Goal: Check status: Check status

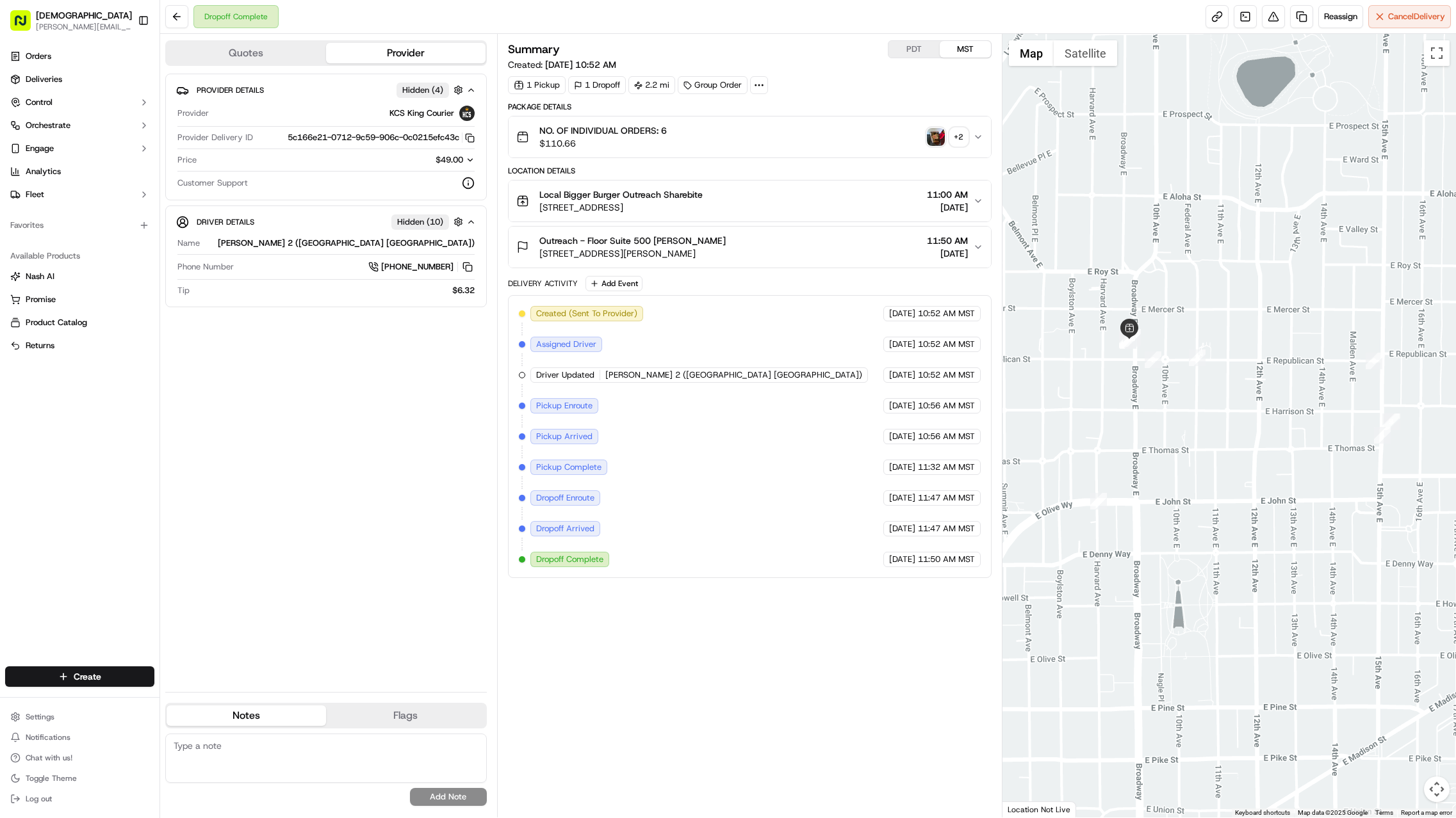
drag, startPoint x: 1260, startPoint y: 414, endPoint x: 1189, endPoint y: 393, distance: 74.0
click at [955, 401] on div at bounding box center [1229, 426] width 453 height 783
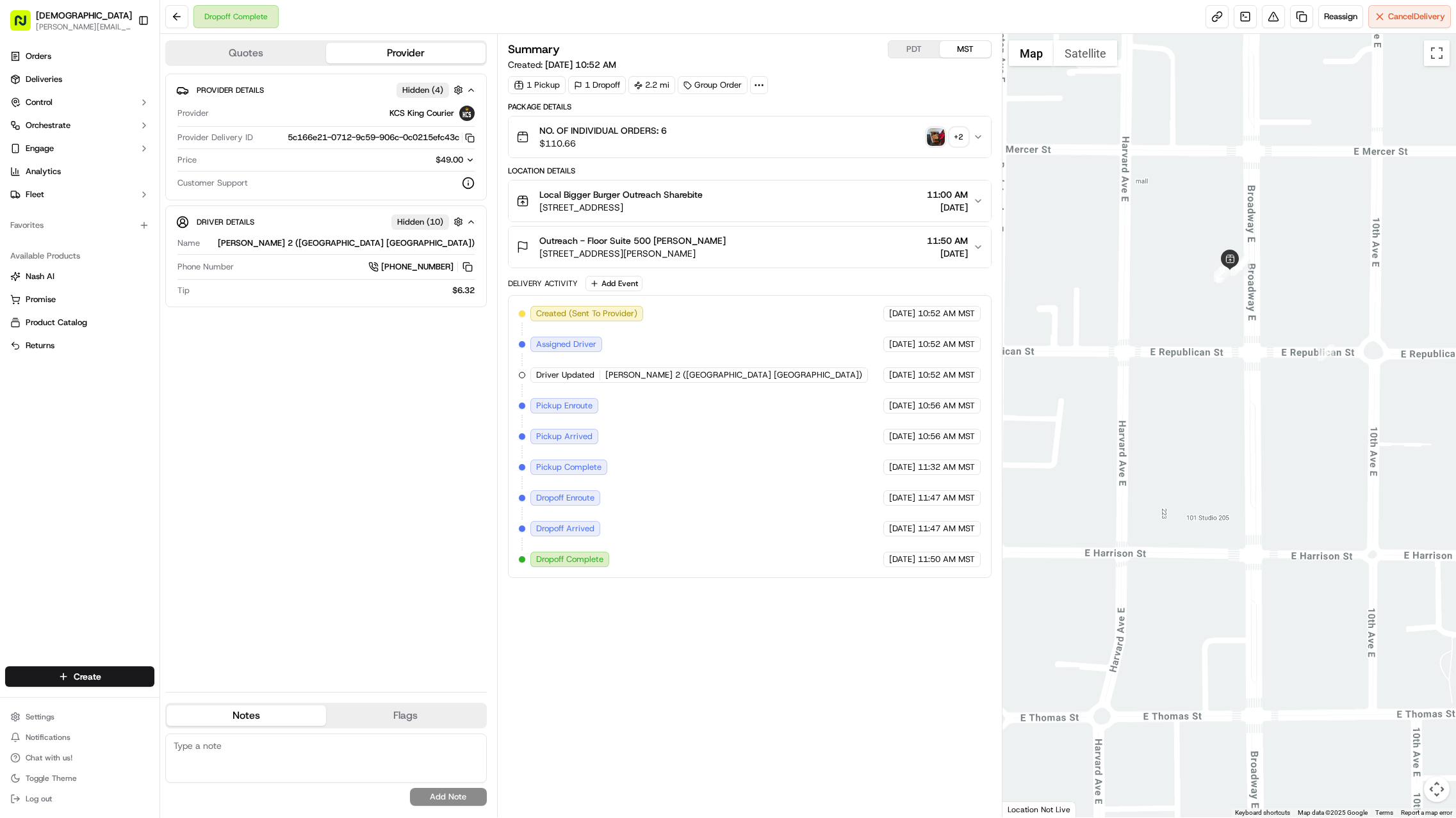
drag, startPoint x: 1310, startPoint y: 359, endPoint x: 1266, endPoint y: 306, distance: 68.9
click at [955, 306] on div at bounding box center [1229, 426] width 453 height 783
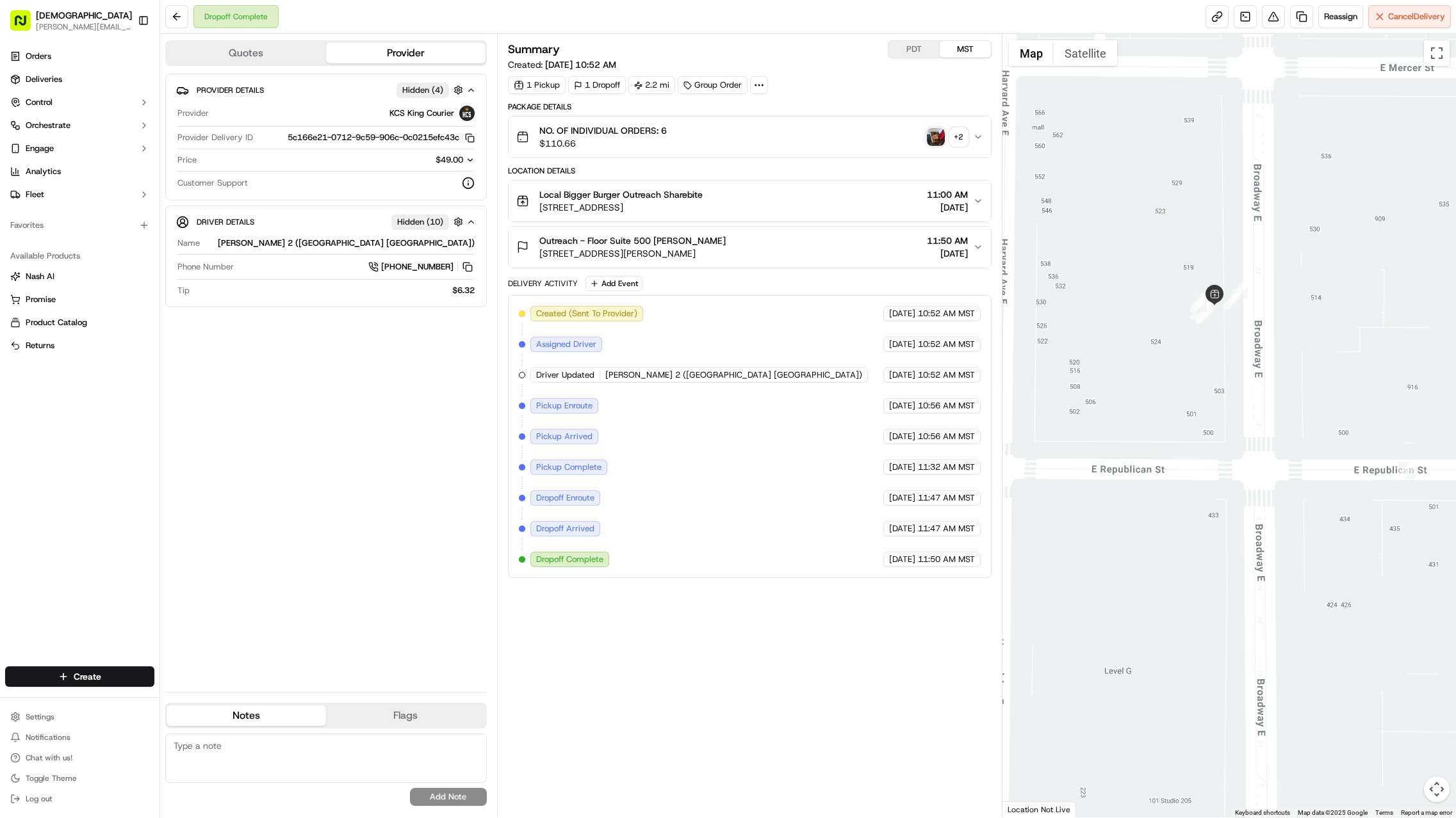
drag, startPoint x: 1201, startPoint y: 293, endPoint x: 1222, endPoint y: 366, distance: 76.0
click at [955, 366] on div at bounding box center [1229, 426] width 453 height 783
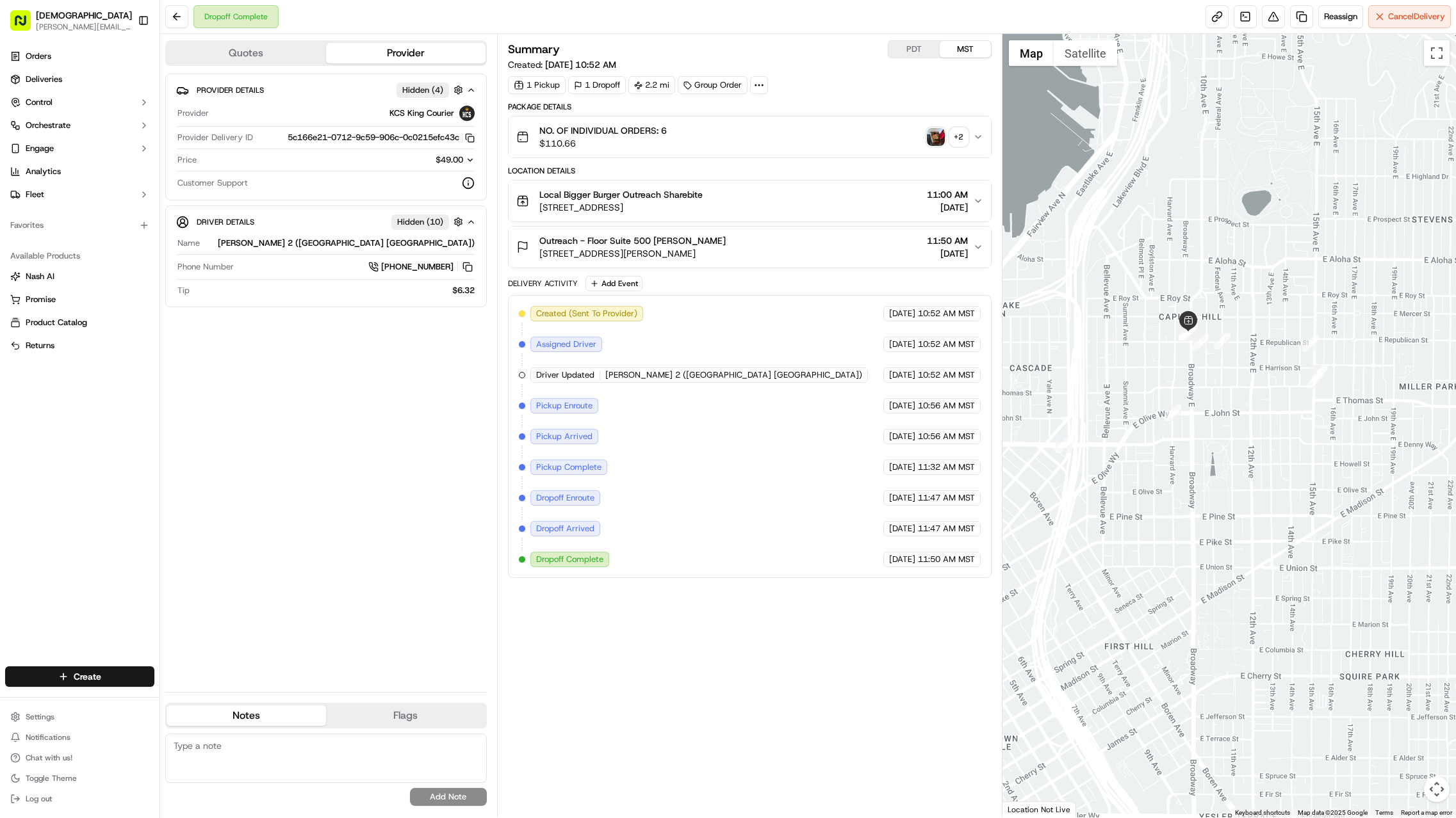
drag, startPoint x: 1276, startPoint y: 367, endPoint x: 1298, endPoint y: 373, distance: 22.8
click at [955, 368] on div at bounding box center [1229, 426] width 453 height 783
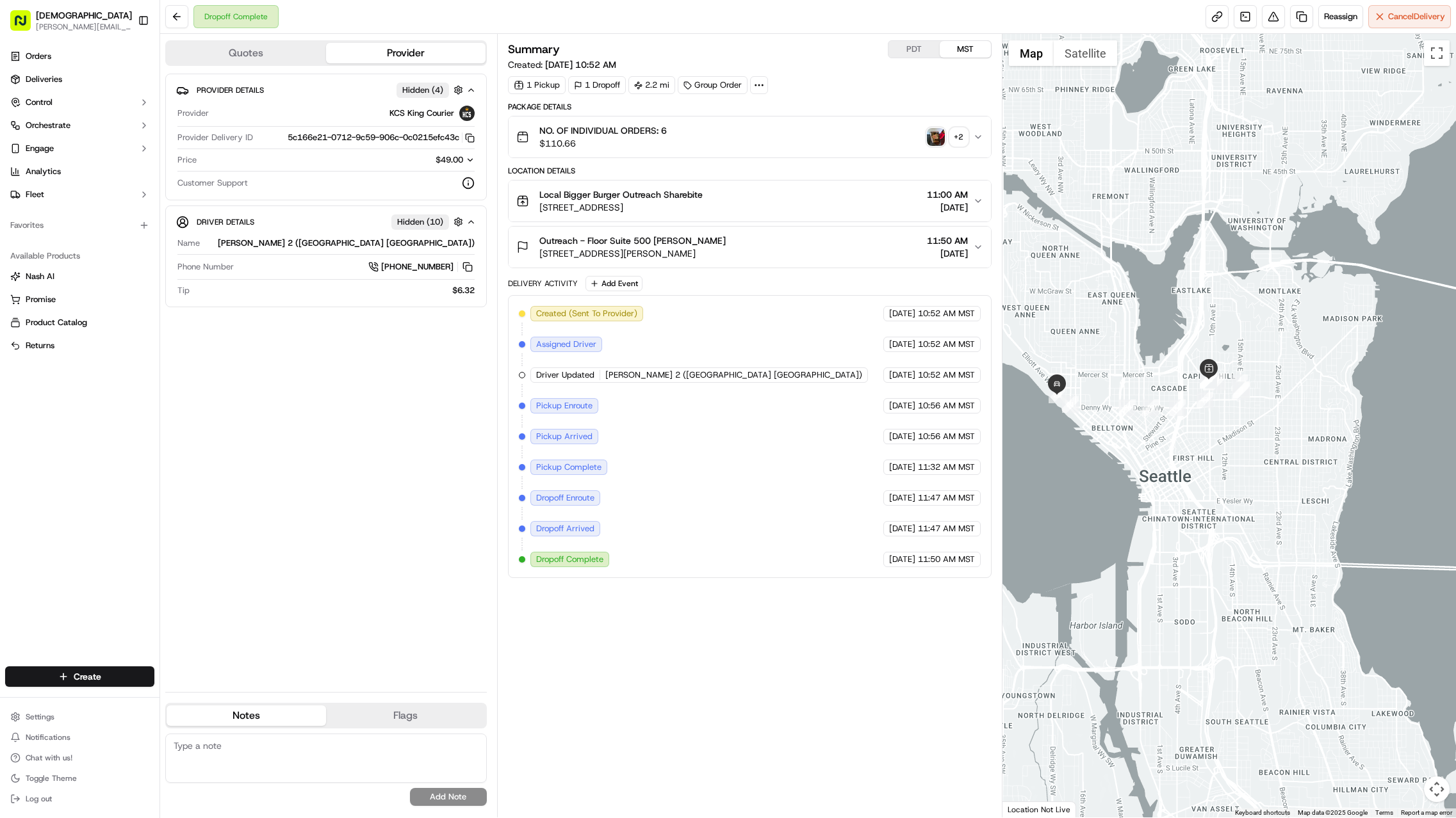
drag, startPoint x: 1129, startPoint y: 418, endPoint x: 1234, endPoint y: 421, distance: 105.0
click at [955, 421] on div at bounding box center [1229, 426] width 453 height 783
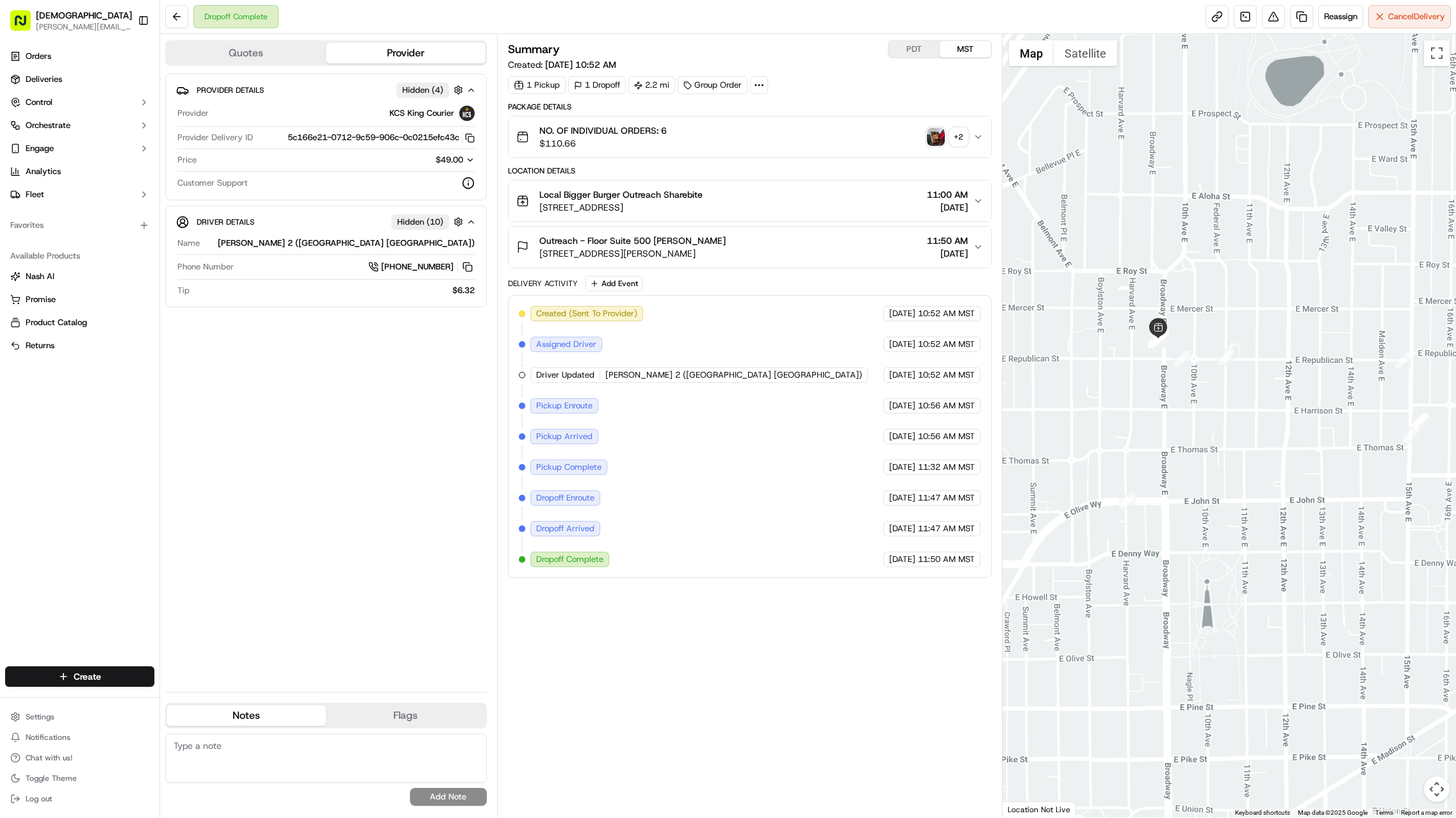
drag, startPoint x: 1176, startPoint y: 385, endPoint x: 1201, endPoint y: 447, distance: 66.9
click at [955, 447] on div at bounding box center [1229, 426] width 453 height 783
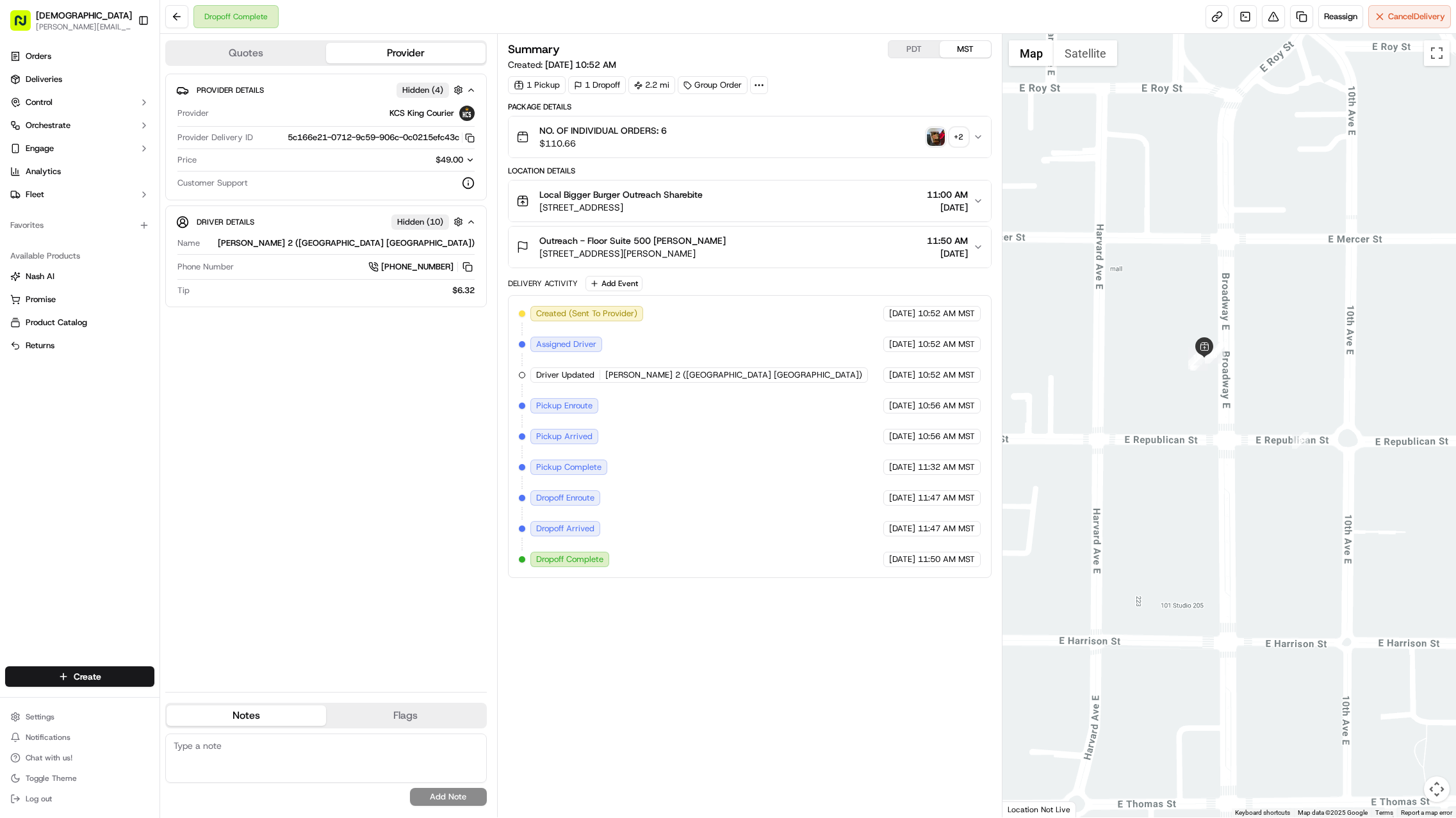
drag, startPoint x: 1176, startPoint y: 347, endPoint x: 1189, endPoint y: 485, distance: 138.6
click at [955, 486] on div at bounding box center [1229, 426] width 453 height 783
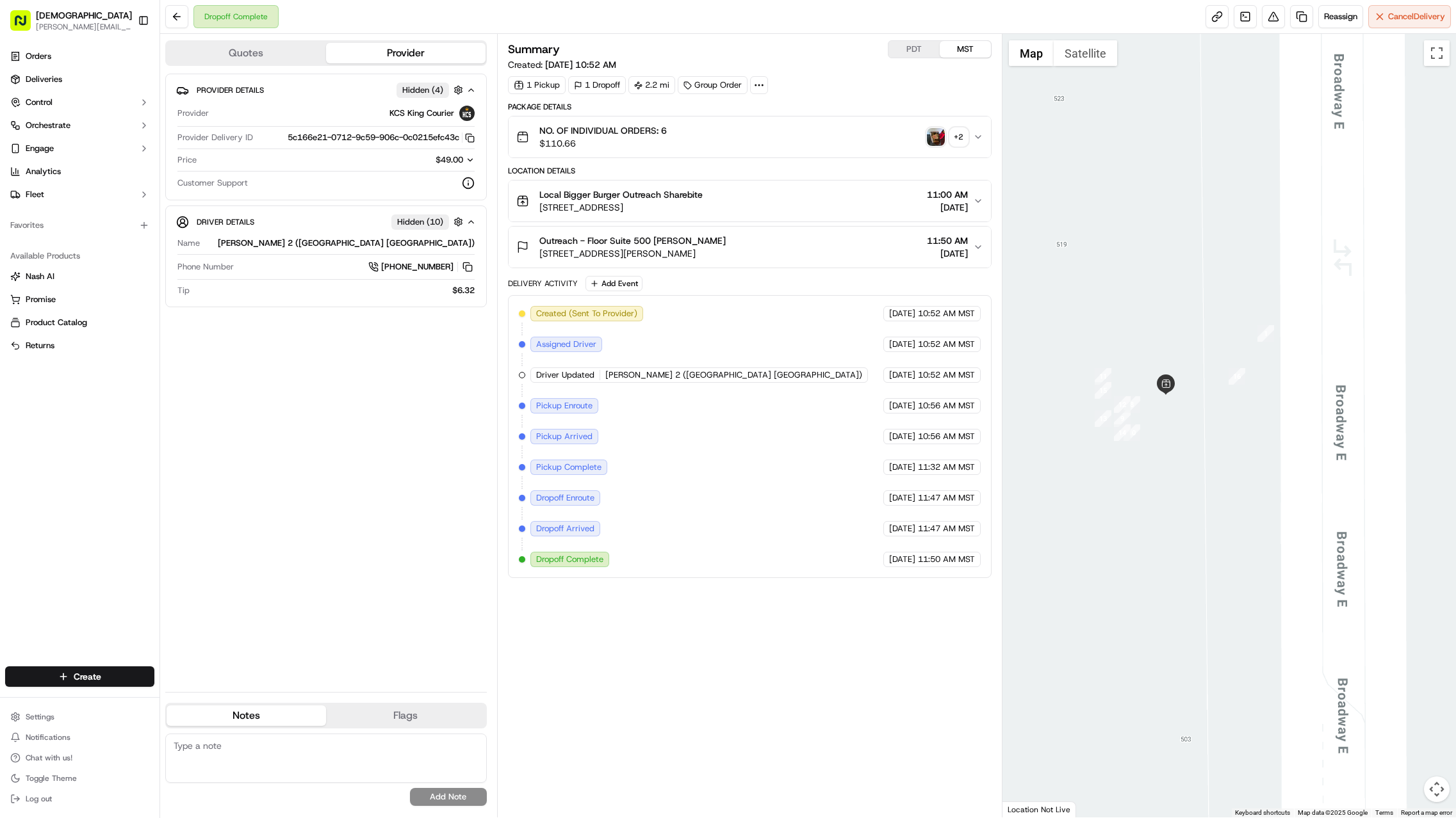
drag, startPoint x: 1145, startPoint y: 373, endPoint x: 1201, endPoint y: 443, distance: 89.6
click at [955, 444] on div at bounding box center [1229, 426] width 453 height 783
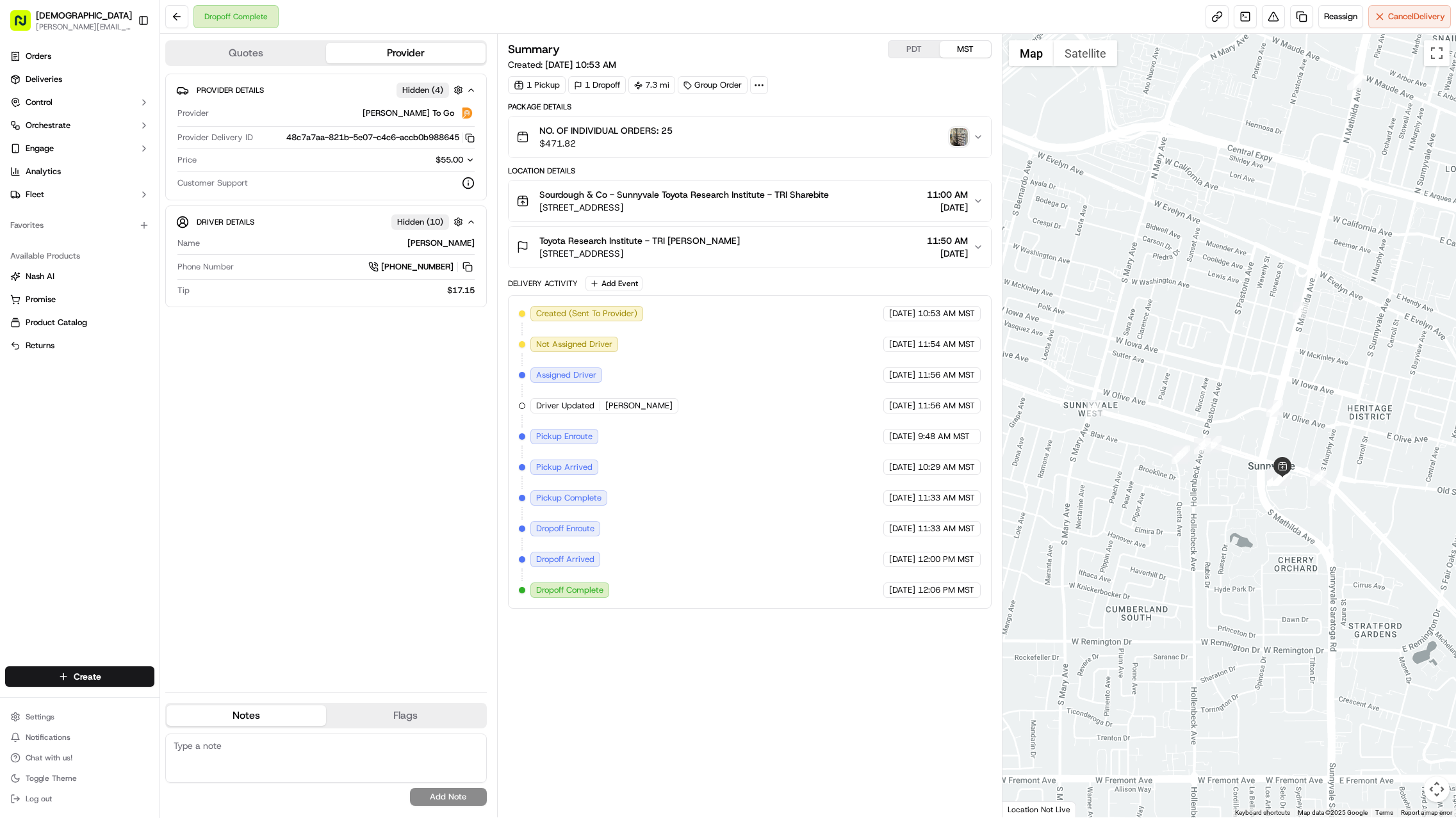
drag, startPoint x: 1364, startPoint y: 582, endPoint x: 1282, endPoint y: 443, distance: 161.4
click at [1282, 439] on div at bounding box center [1229, 426] width 453 height 783
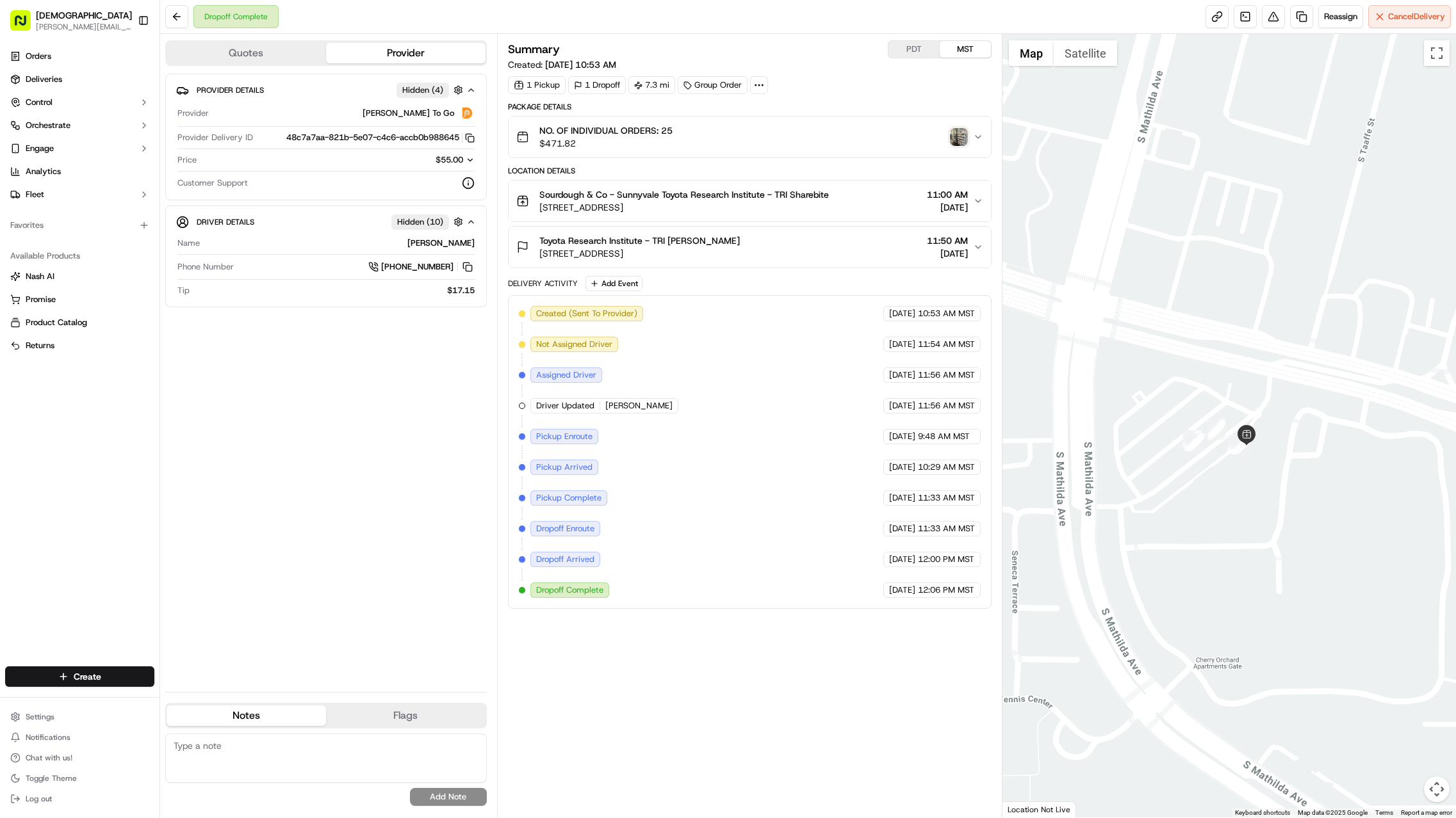
drag, startPoint x: 1253, startPoint y: 578, endPoint x: 1217, endPoint y: 431, distance: 151.3
click at [1233, 475] on div at bounding box center [1229, 426] width 453 height 783
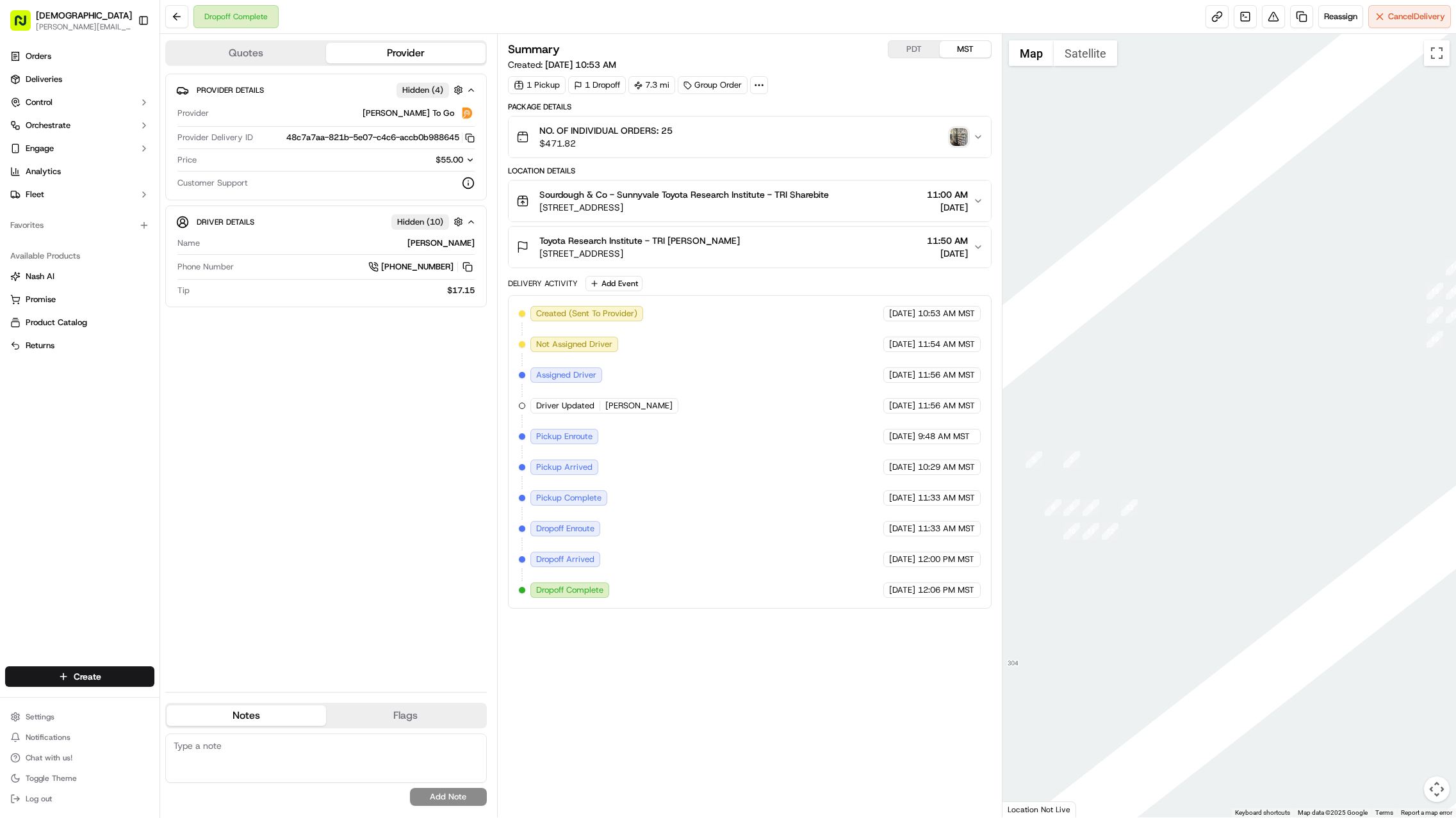
drag, startPoint x: 1179, startPoint y: 454, endPoint x: 1339, endPoint y: 409, distance: 166.2
click at [1449, 396] on div at bounding box center [1229, 426] width 453 height 783
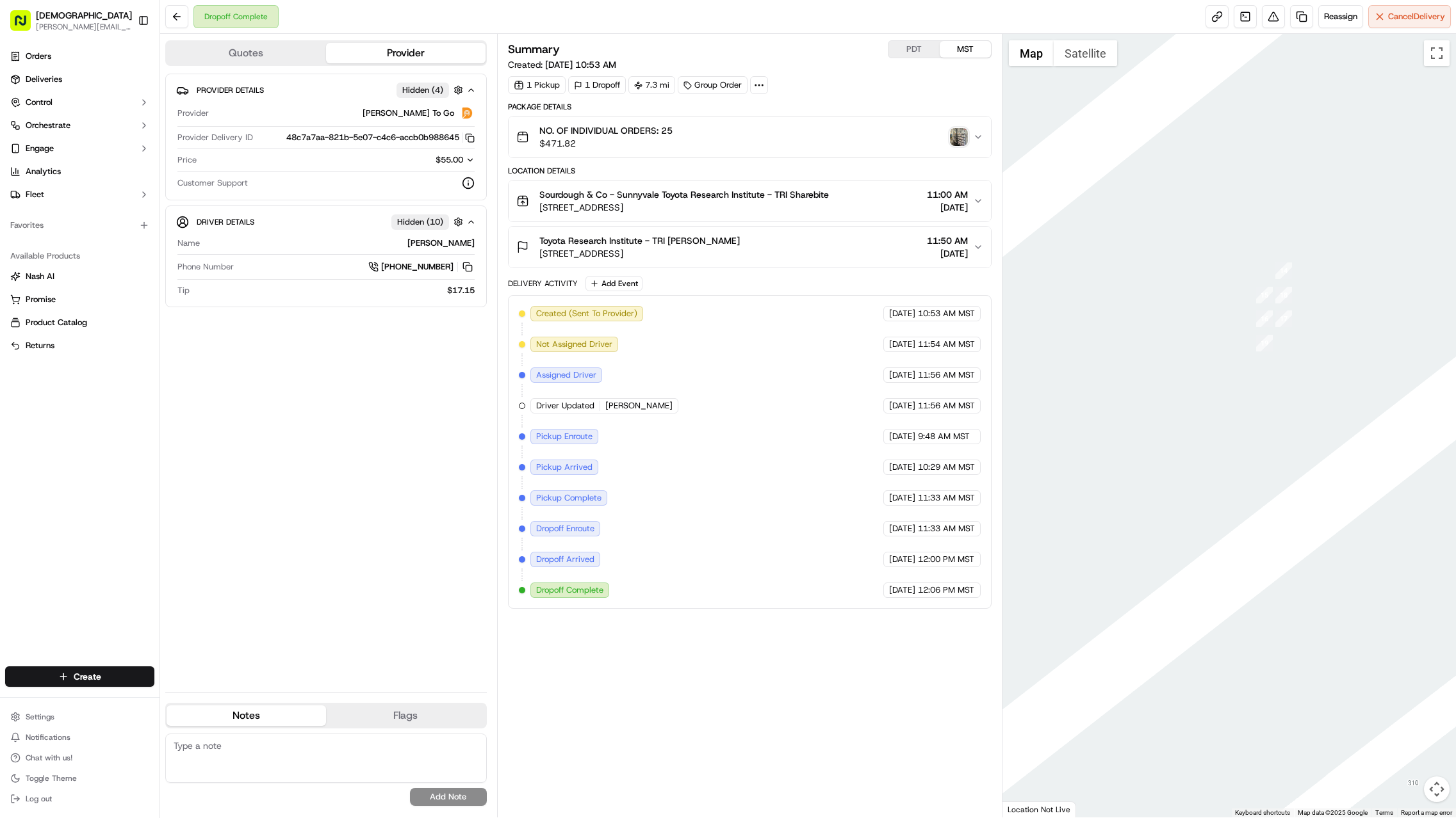
drag, startPoint x: 1334, startPoint y: 281, endPoint x: 1176, endPoint y: 292, distance: 158.4
click at [1176, 292] on div at bounding box center [1229, 426] width 453 height 783
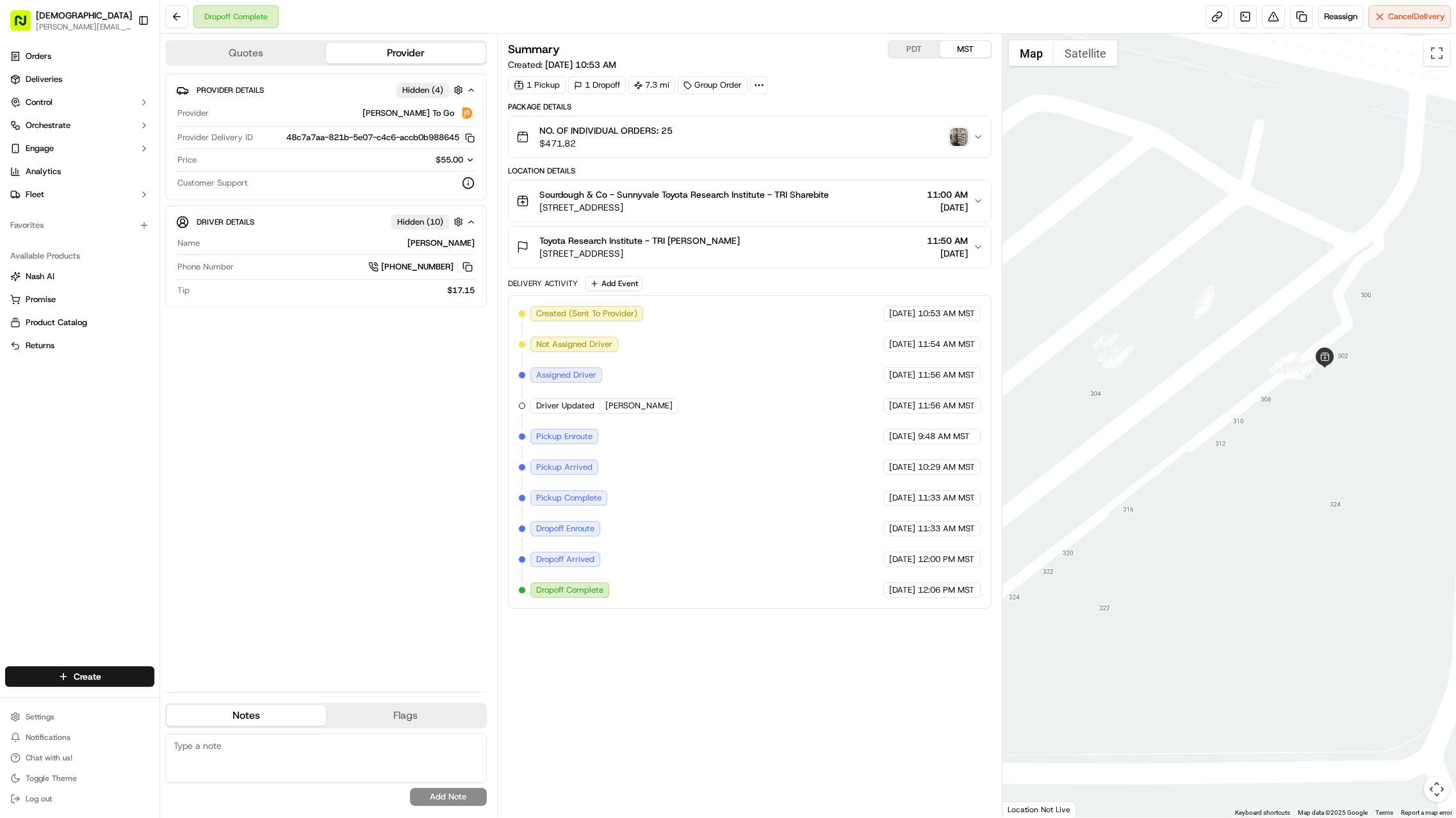
drag, startPoint x: 1395, startPoint y: 358, endPoint x: 1237, endPoint y: 315, distance: 163.7
click at [1281, 327] on div at bounding box center [1229, 426] width 453 height 783
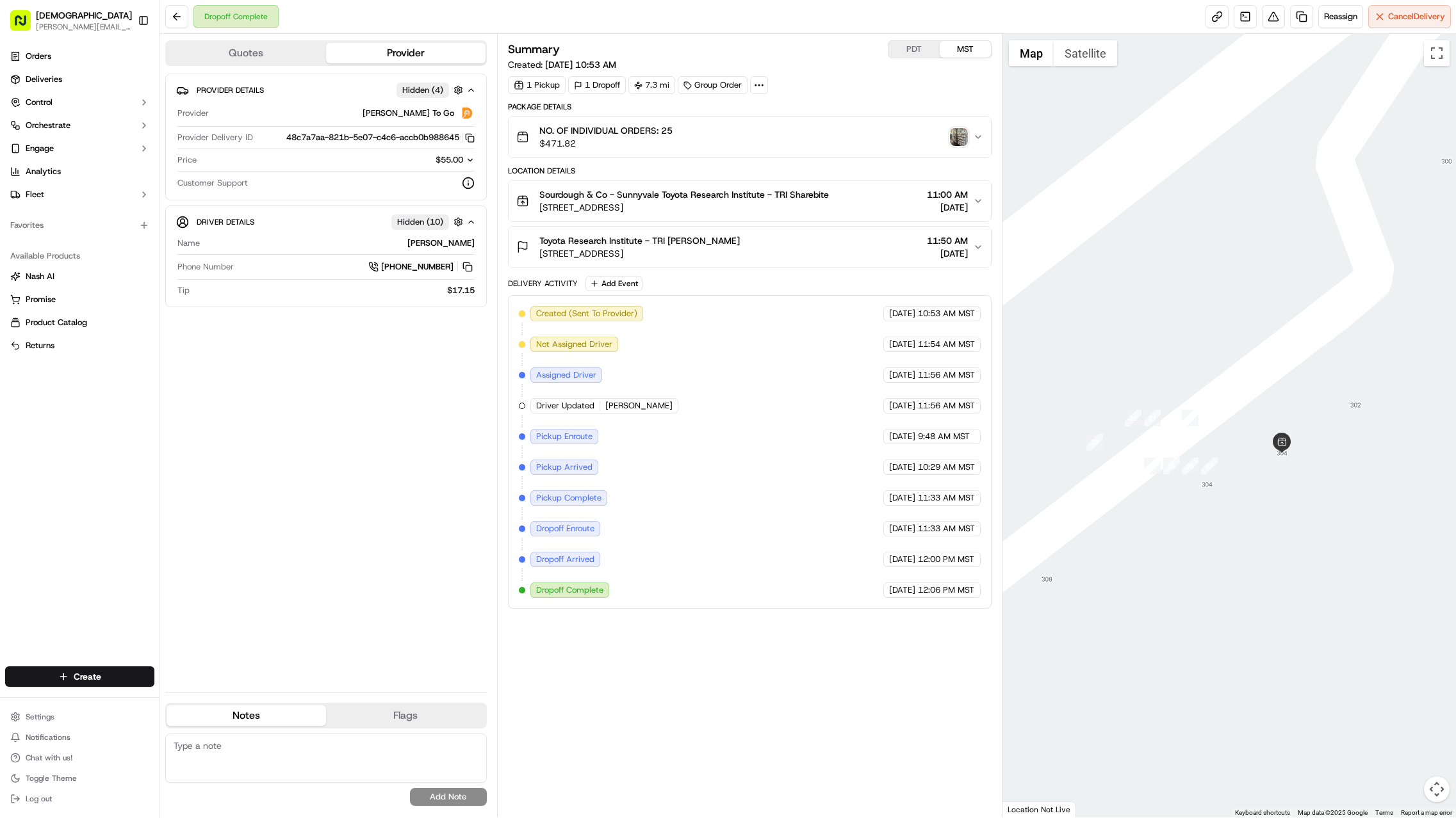
drag, startPoint x: 1284, startPoint y: 464, endPoint x: 1290, endPoint y: 364, distance: 100.2
click at [1284, 352] on div at bounding box center [1229, 426] width 453 height 783
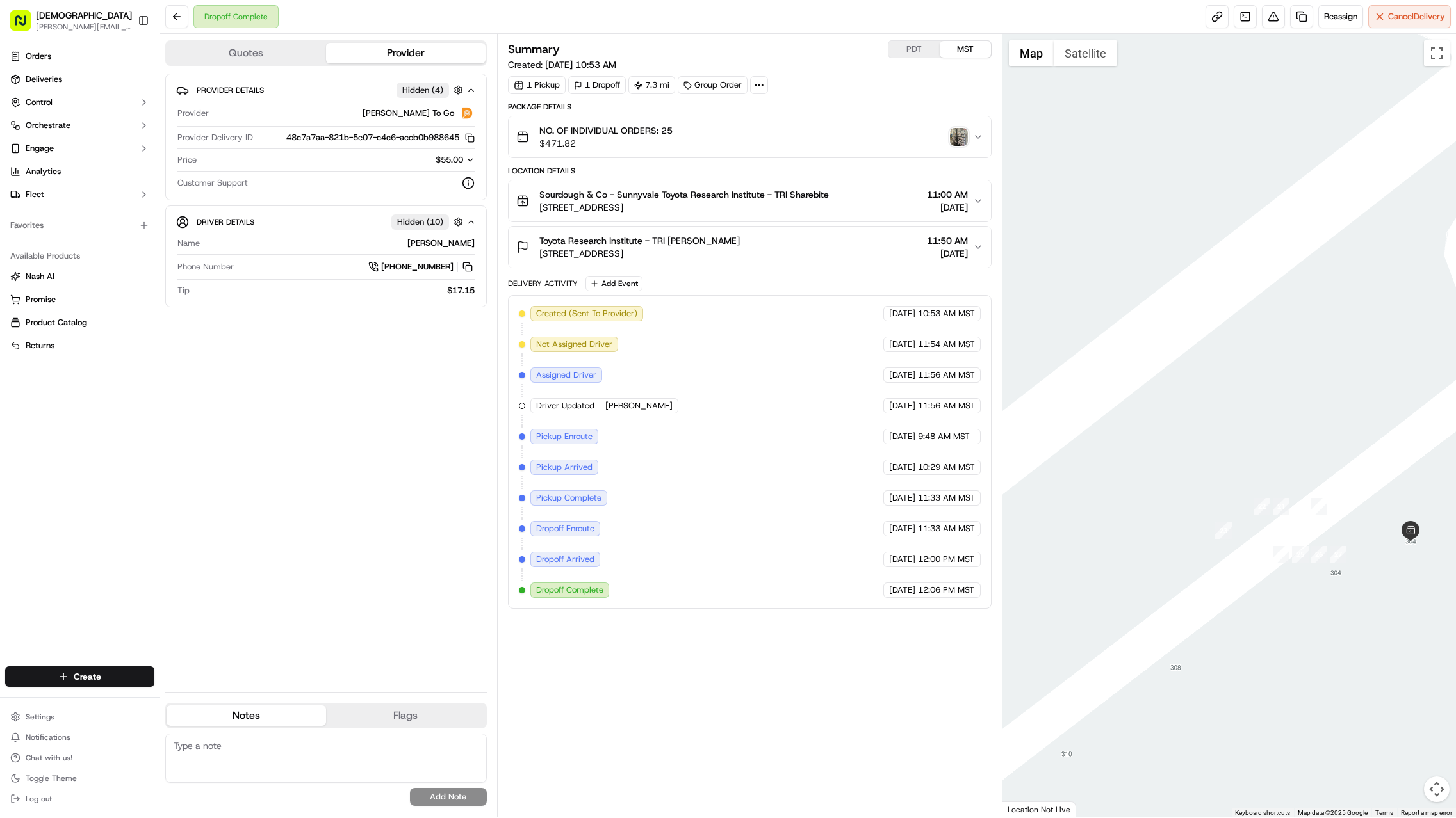
drag, startPoint x: 1154, startPoint y: 337, endPoint x: 1284, endPoint y: 428, distance: 158.7
click at [1284, 428] on div at bounding box center [1229, 426] width 453 height 783
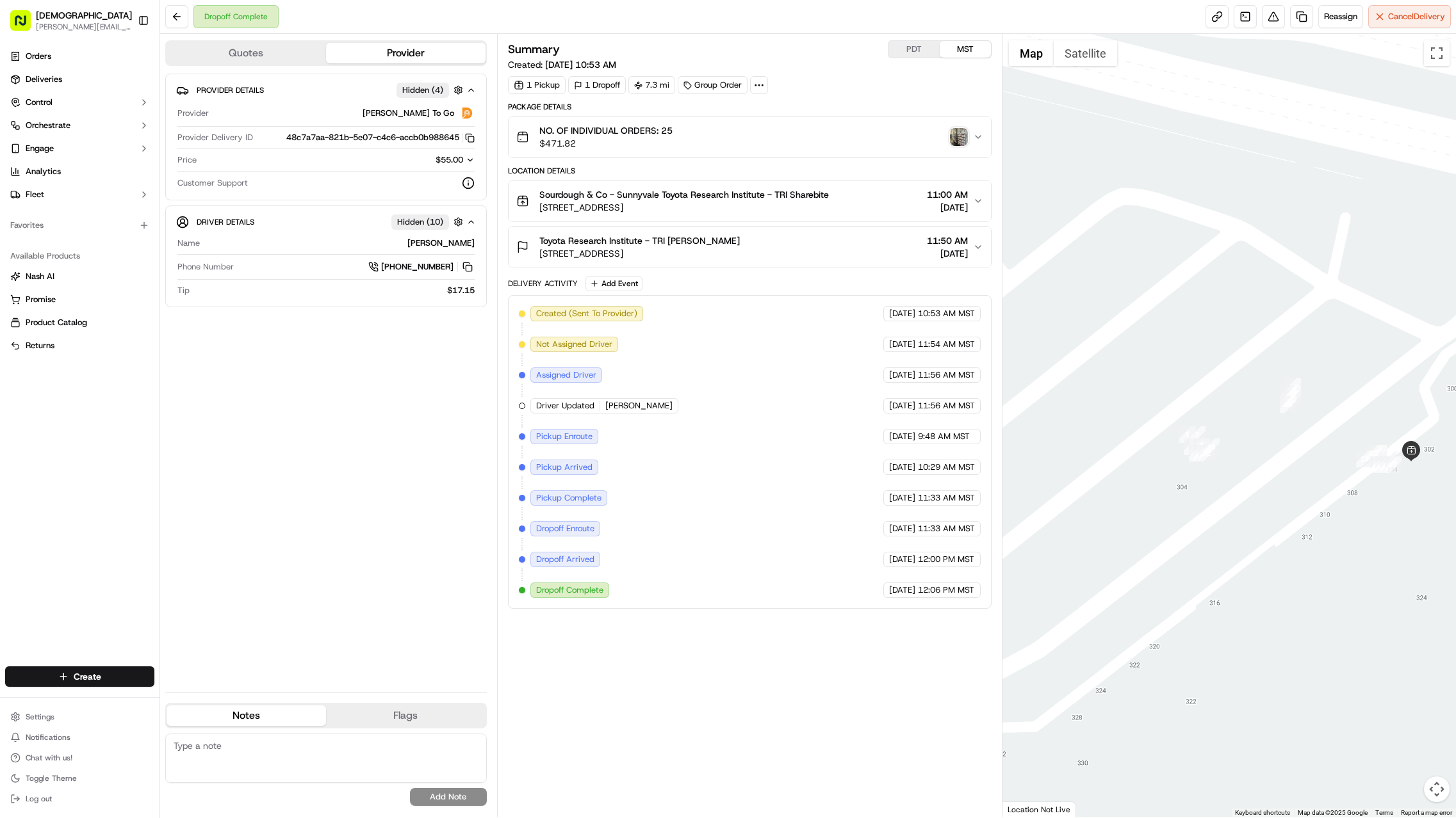
drag, startPoint x: 1217, startPoint y: 389, endPoint x: 1316, endPoint y: 396, distance: 99.2
click at [1316, 396] on div at bounding box center [1229, 426] width 453 height 783
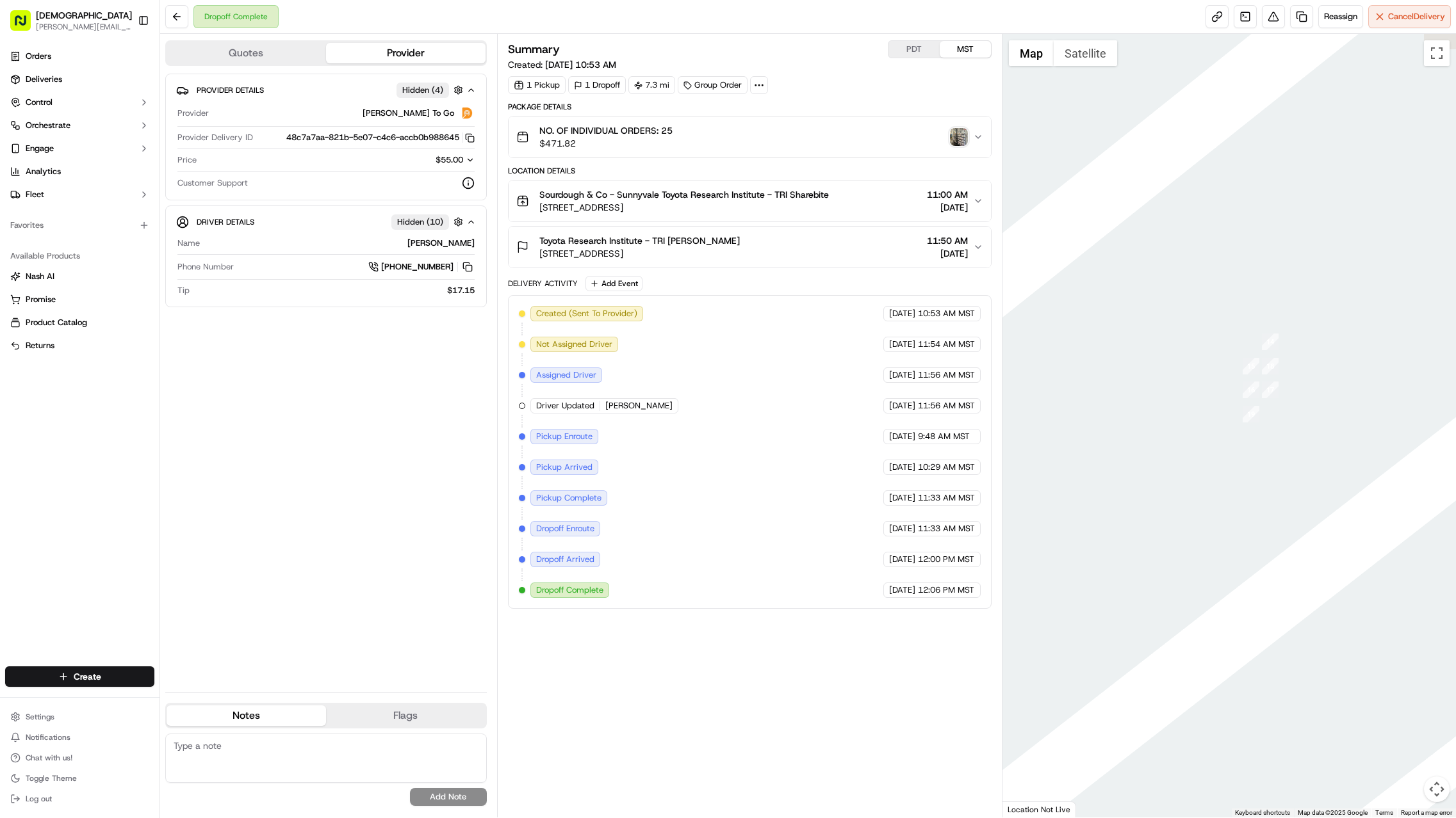
drag, startPoint x: 1266, startPoint y: 388, endPoint x: 1180, endPoint y: 381, distance: 86.3
click at [1181, 381] on div at bounding box center [1229, 426] width 453 height 783
